Goal: Information Seeking & Learning: Learn about a topic

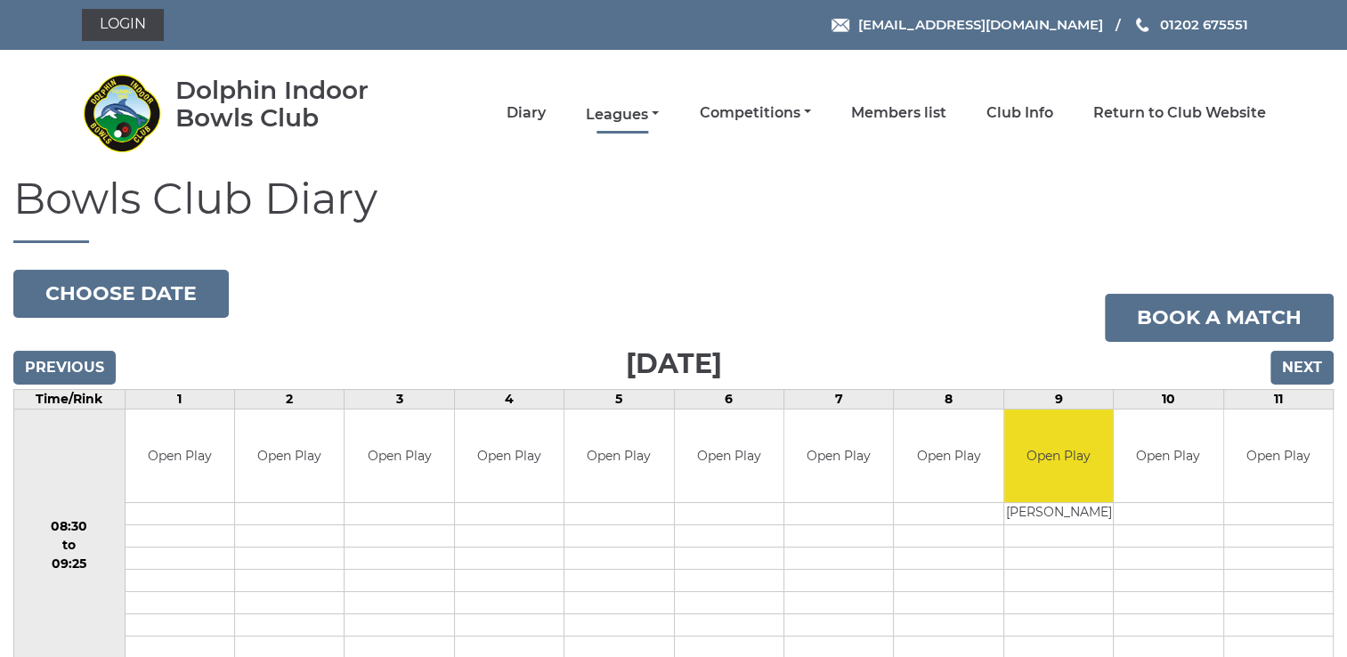
click at [619, 114] on link "Leagues" at bounding box center [622, 115] width 73 height 20
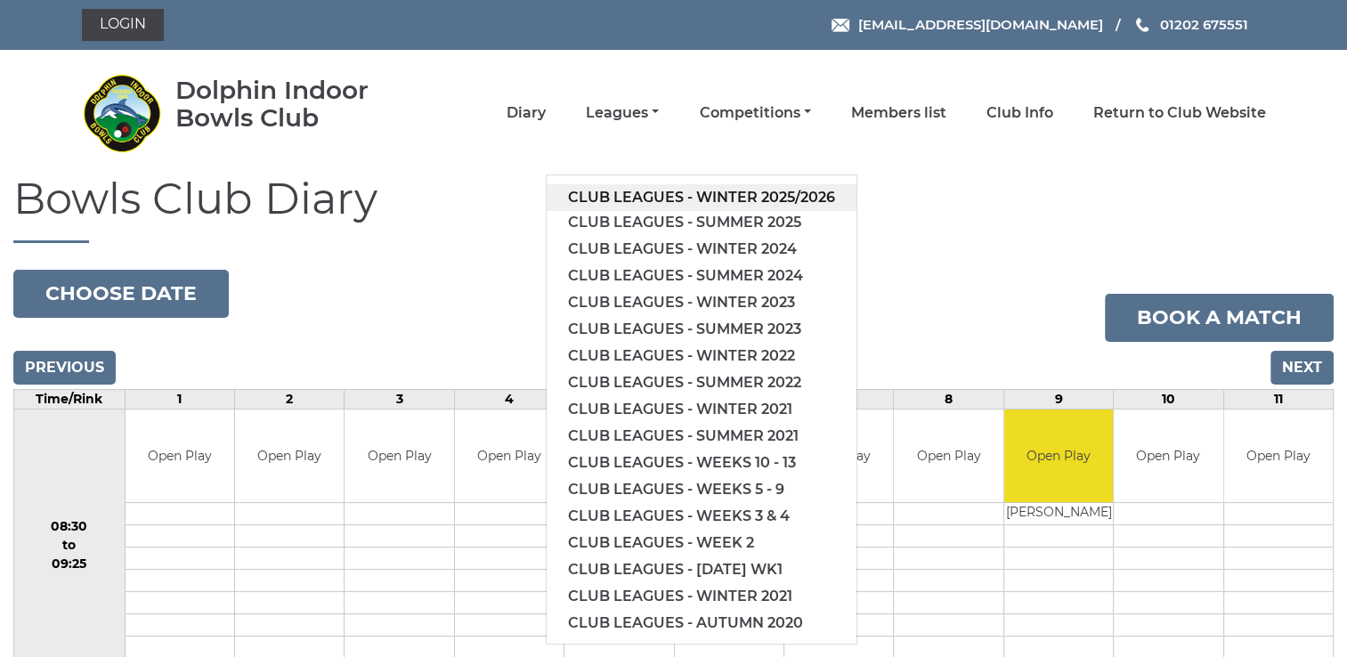
click at [719, 191] on link "Club leagues - Winter 2025/2026" at bounding box center [702, 197] width 310 height 27
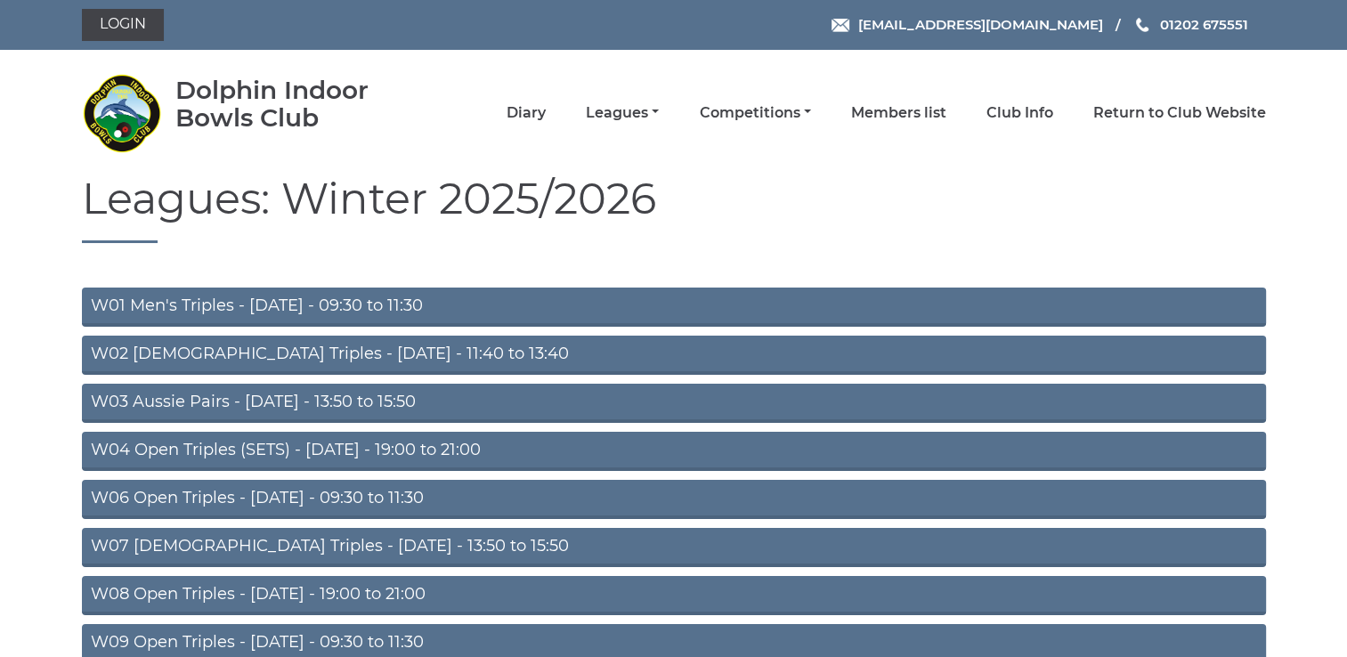
click at [343, 448] on link "W04 Open Triples (SETS) - Monday - 19:00 to 21:00" at bounding box center [674, 451] width 1184 height 39
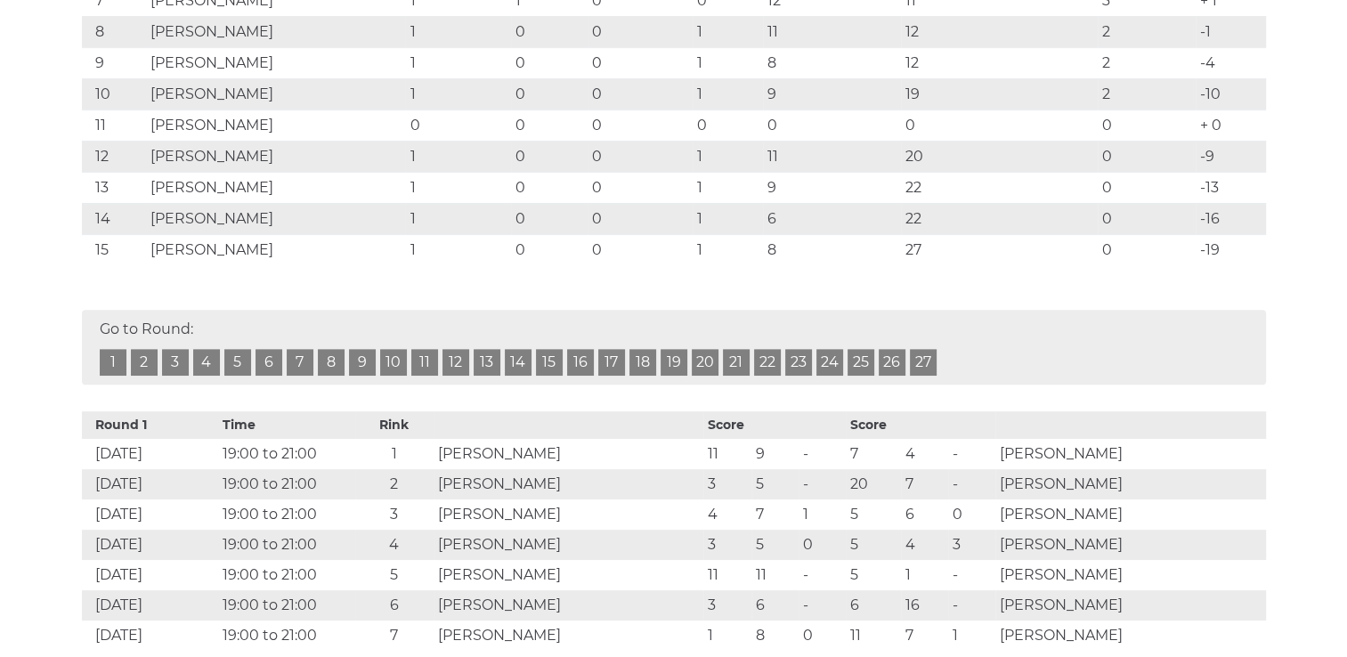
scroll to position [686, 0]
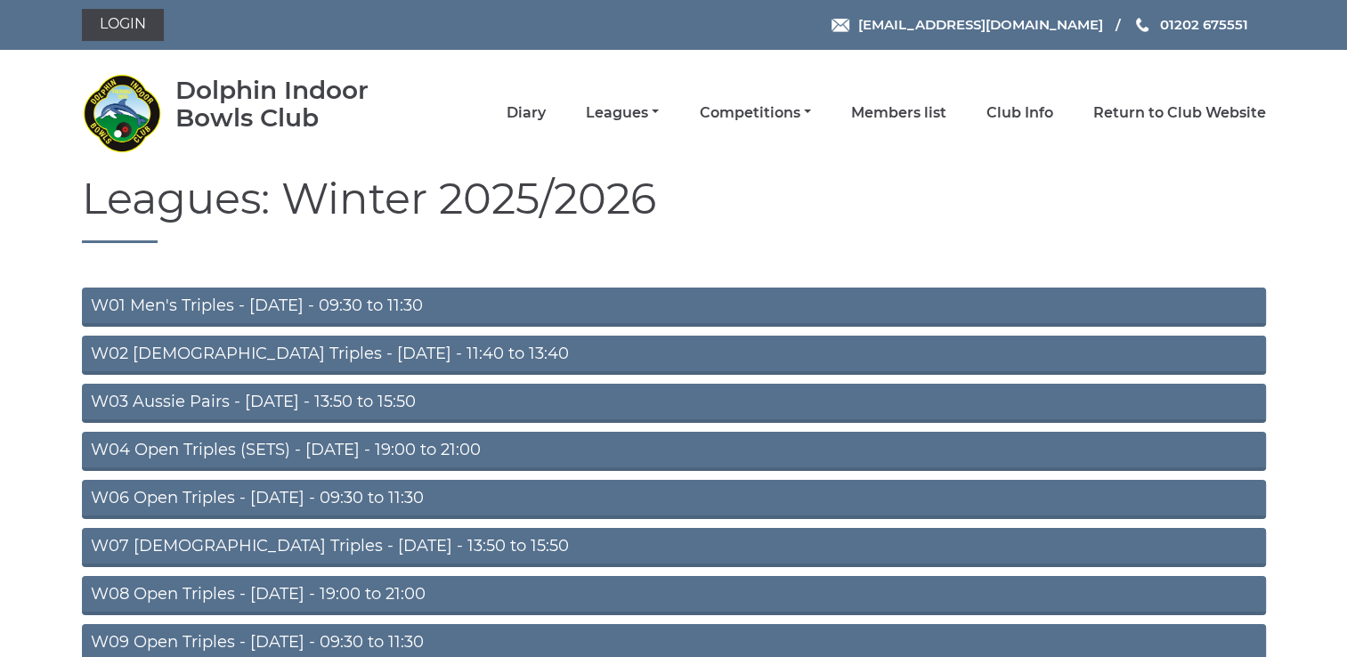
click at [345, 596] on link "W08 Open Triples - Tuesday - 19:00 to 21:00" at bounding box center [674, 595] width 1184 height 39
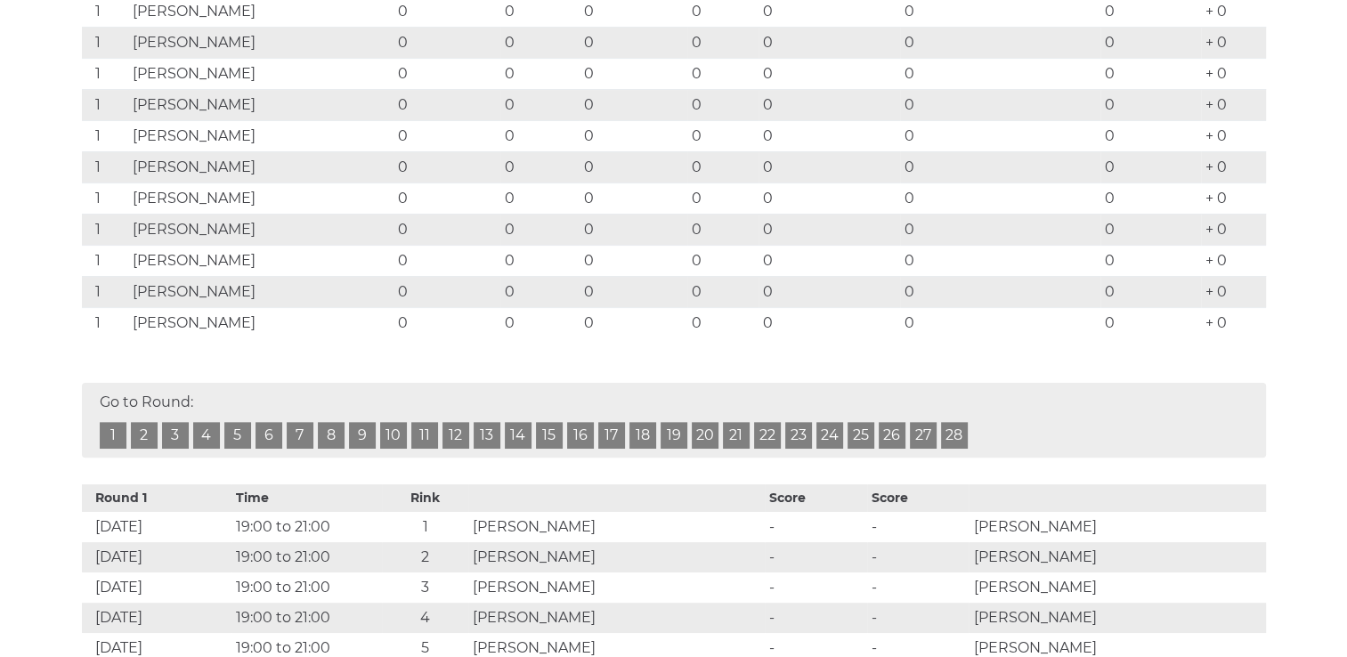
scroll to position [541, 0]
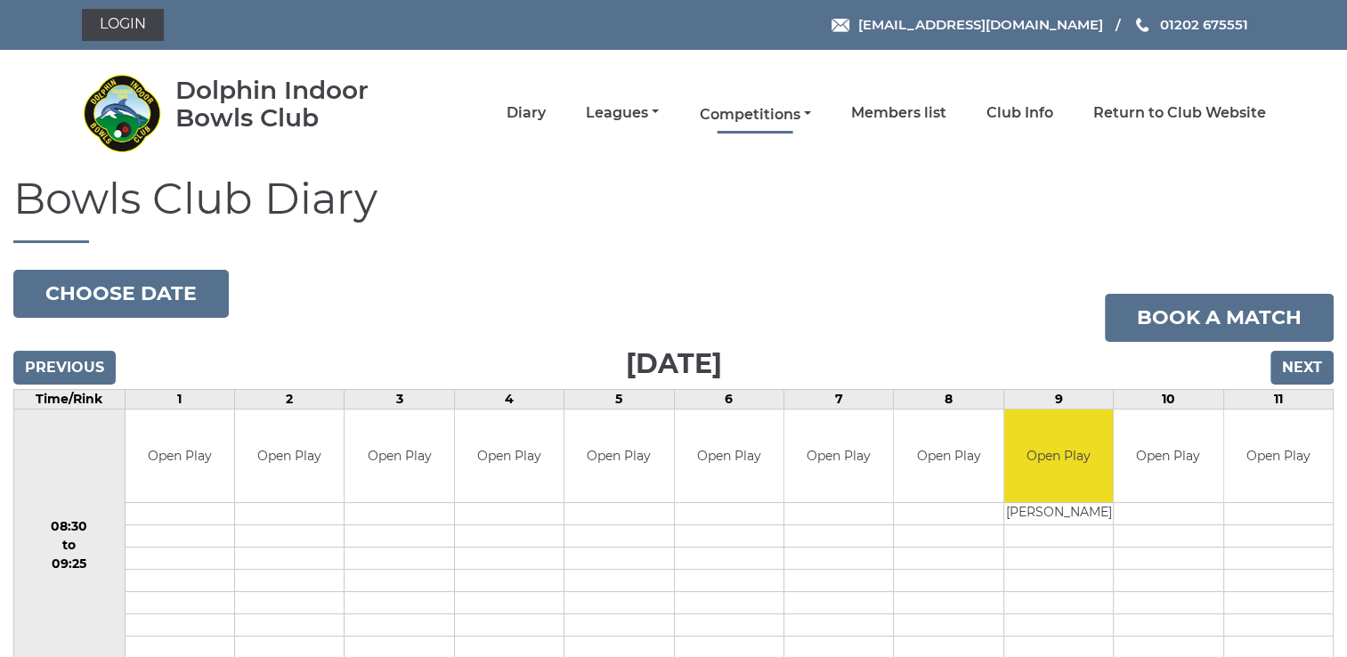
click at [762, 112] on link "Competitions" at bounding box center [754, 115] width 111 height 20
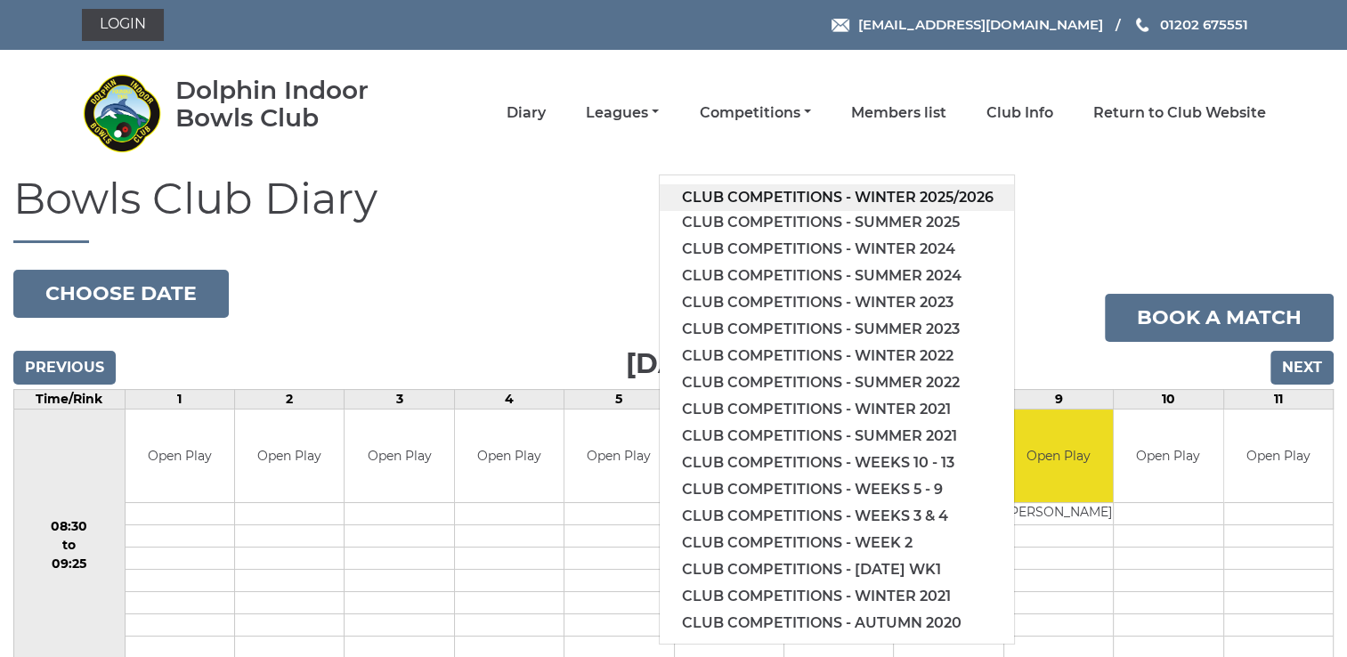
click at [897, 199] on link "Club competitions - Winter 2025/2026" at bounding box center [837, 197] width 354 height 27
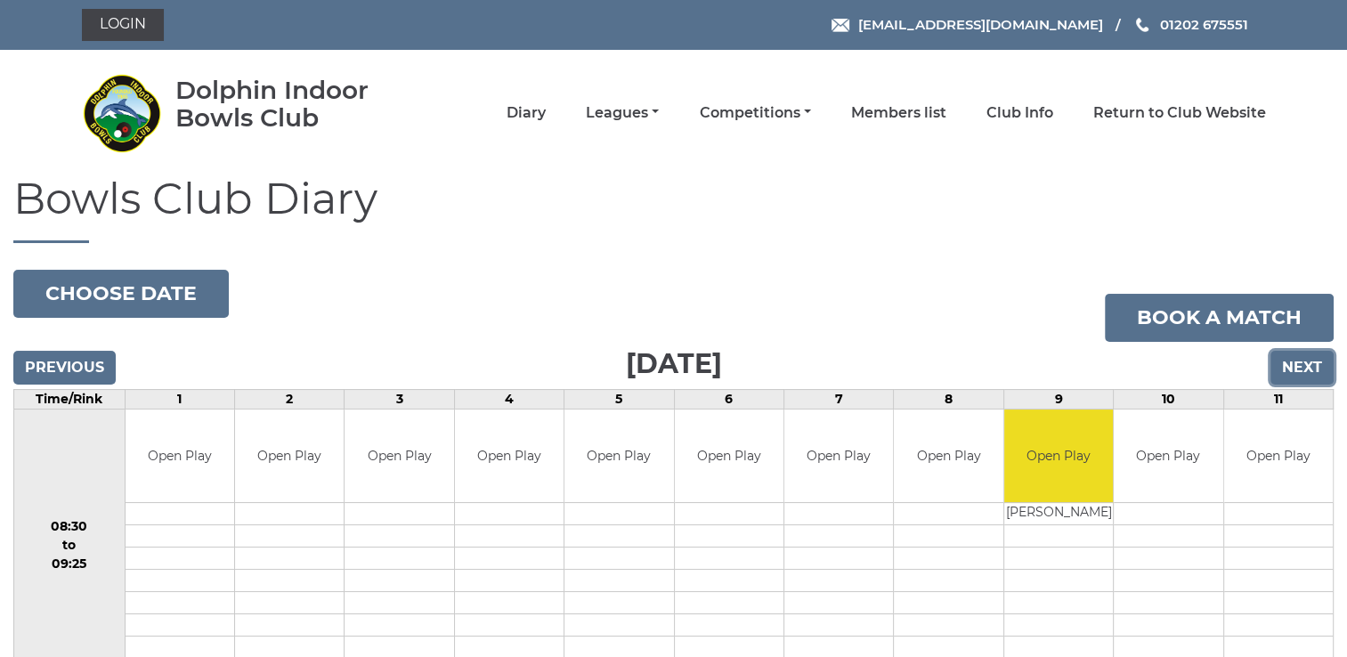
click at [1296, 369] on input "Next" at bounding box center [1301, 368] width 63 height 34
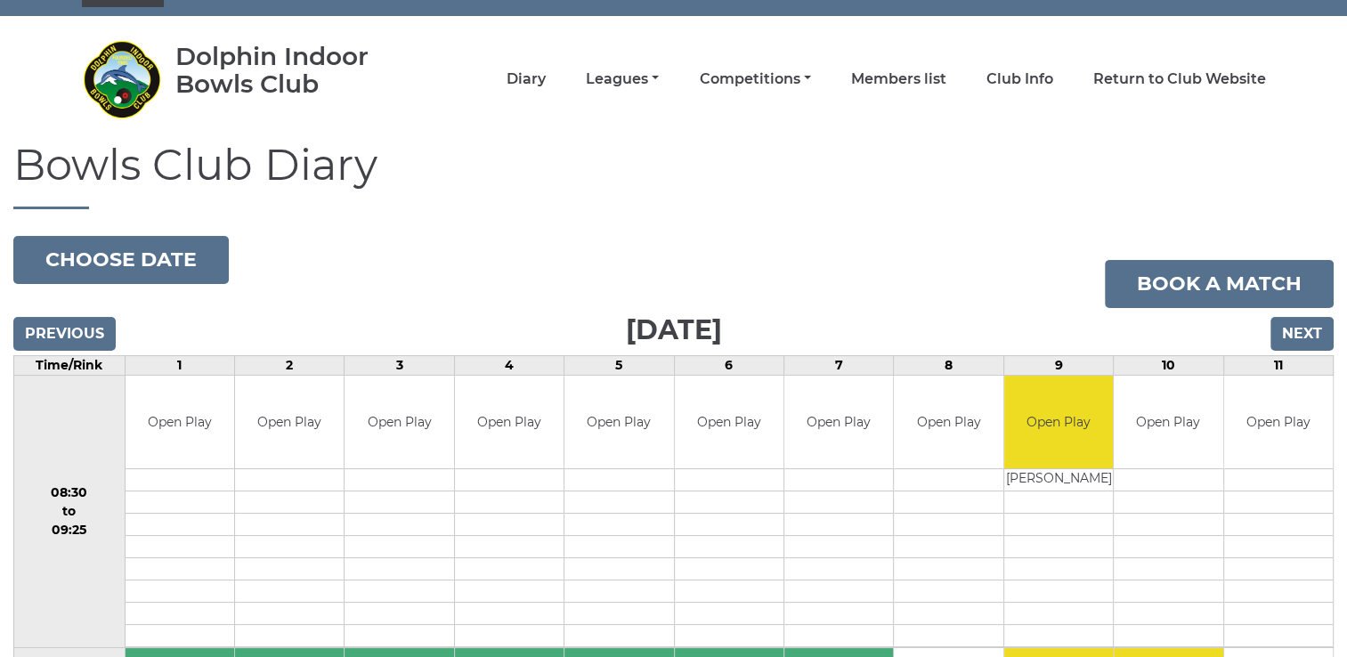
scroll to position [23, 0]
